Goal: Complete application form: Complete application form

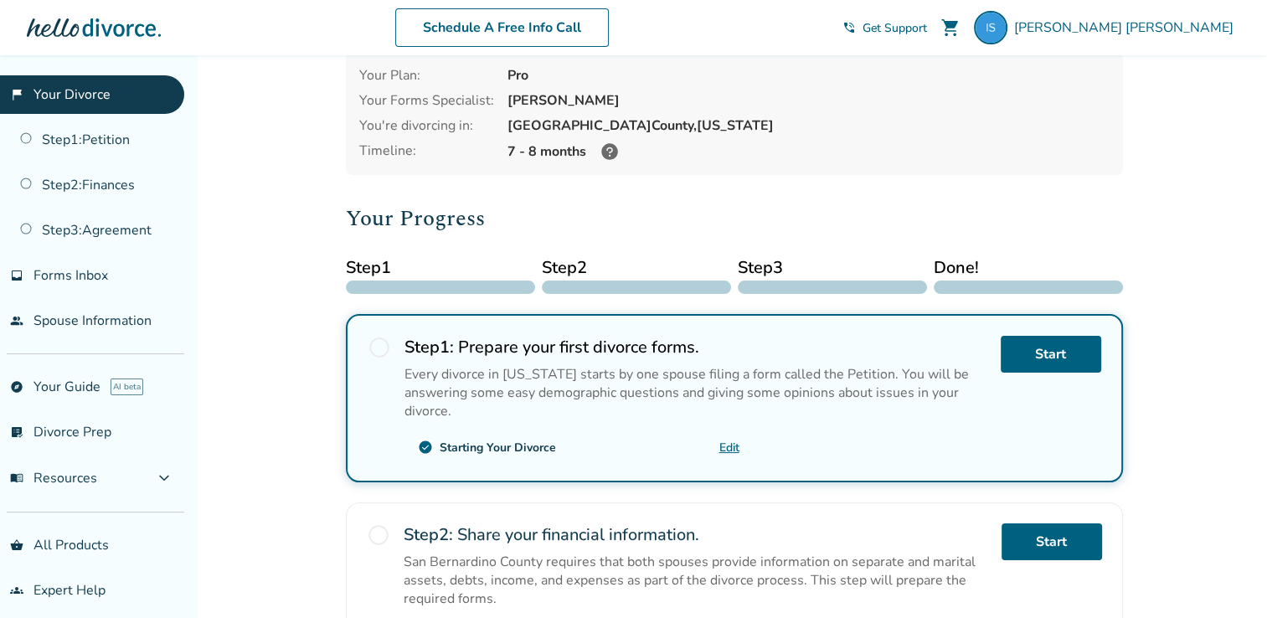
scroll to position [251, 0]
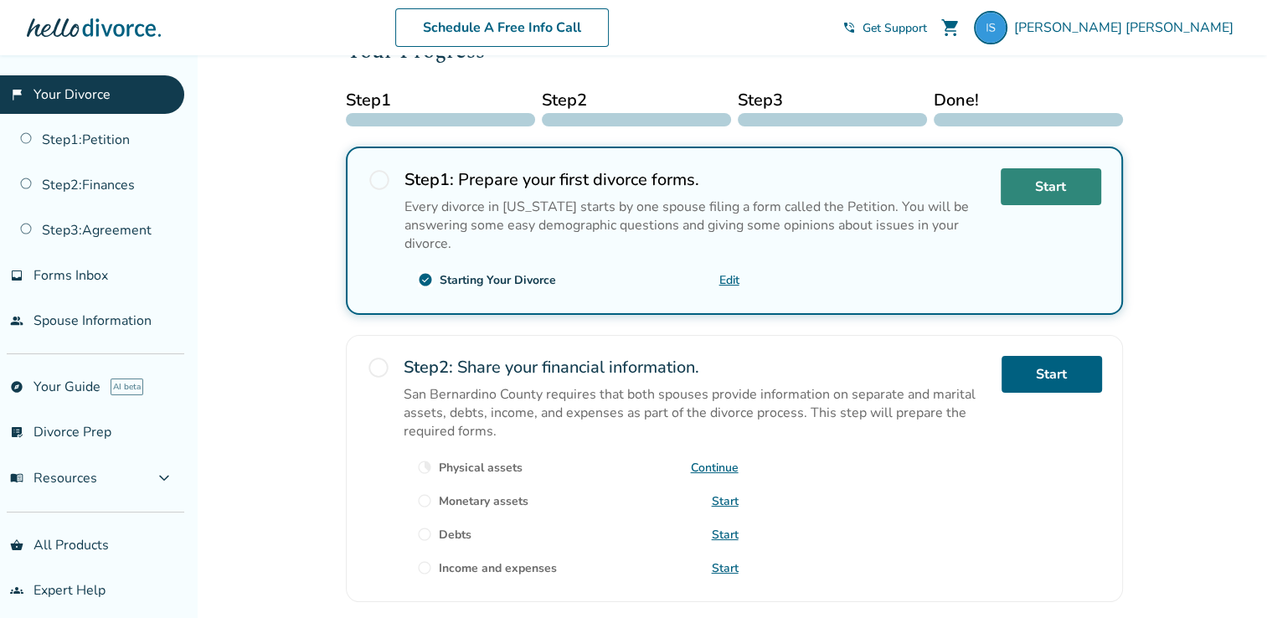
click at [1063, 172] on link "Start" at bounding box center [1051, 186] width 100 height 37
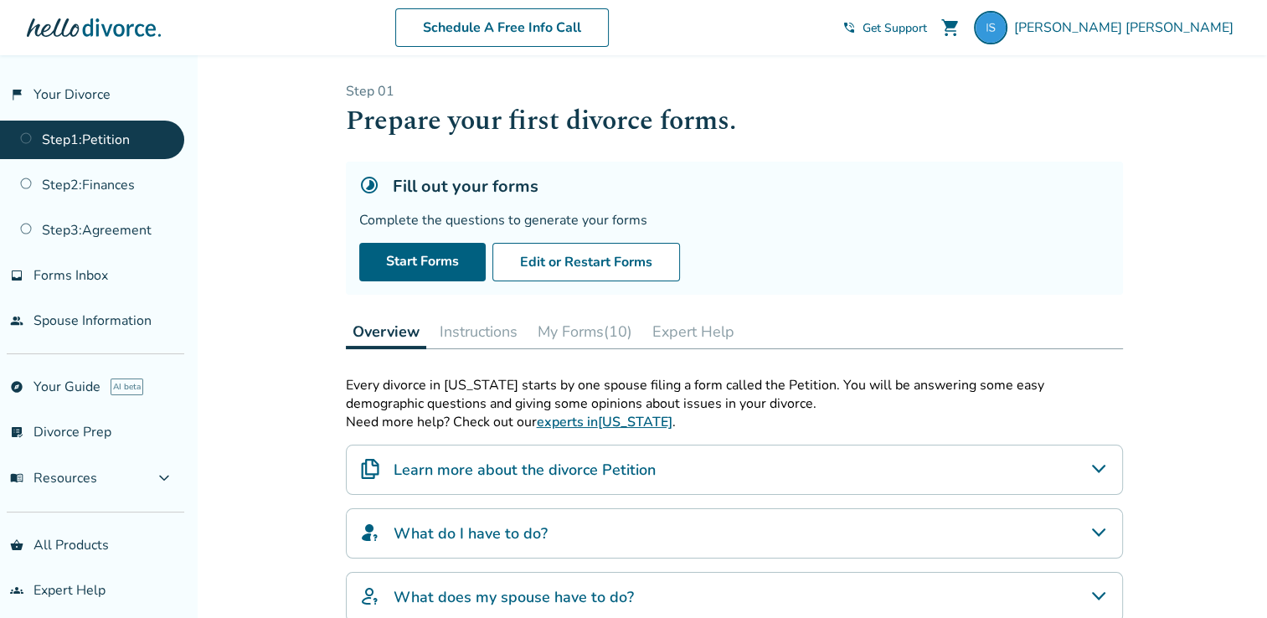
click at [119, 143] on link "Step 1 : Petition" at bounding box center [92, 140] width 184 height 39
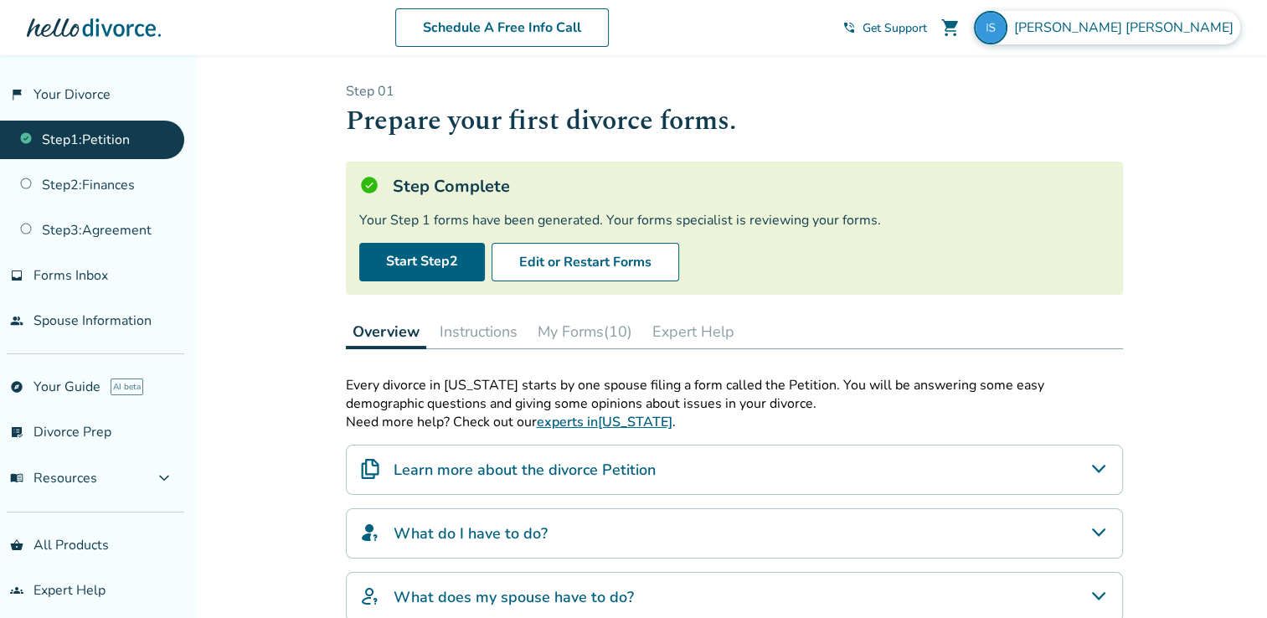
click at [1175, 30] on span "[PERSON_NAME]" at bounding box center [1127, 27] width 226 height 18
click at [821, 105] on h1 "Prepare your first divorce forms." at bounding box center [734, 120] width 777 height 41
click at [1175, 33] on span "[PERSON_NAME]" at bounding box center [1127, 27] width 226 height 18
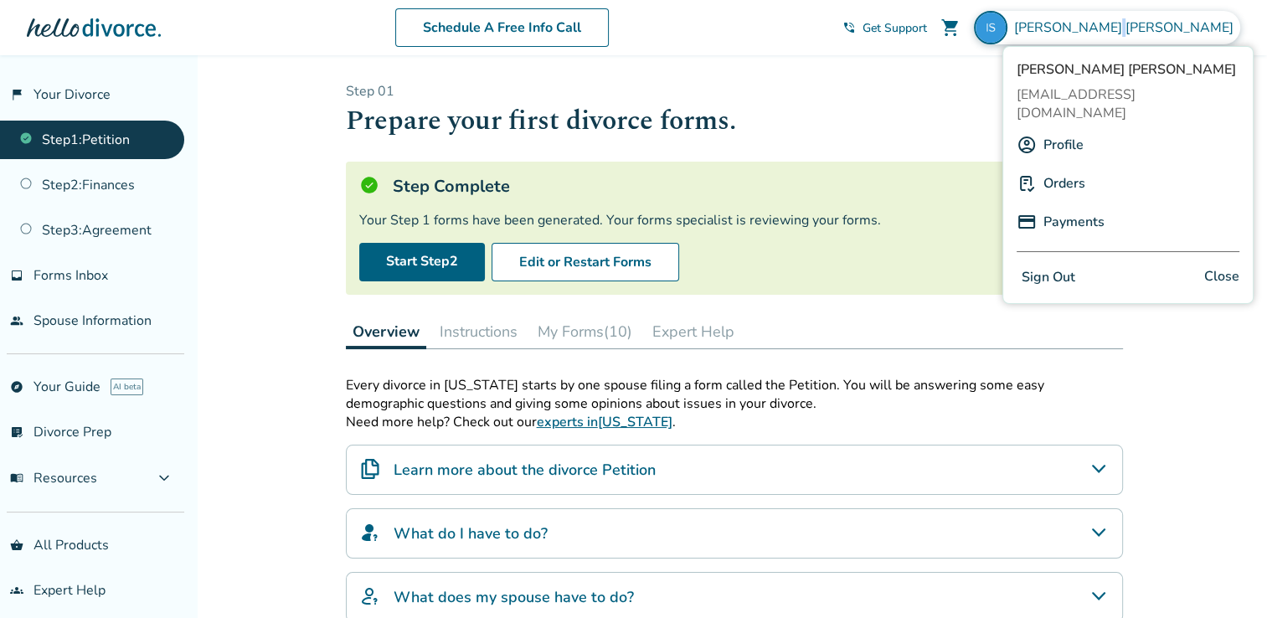
click at [1056, 265] on button "Sign Out" at bounding box center [1048, 277] width 64 height 24
